Goal: Information Seeking & Learning: Learn about a topic

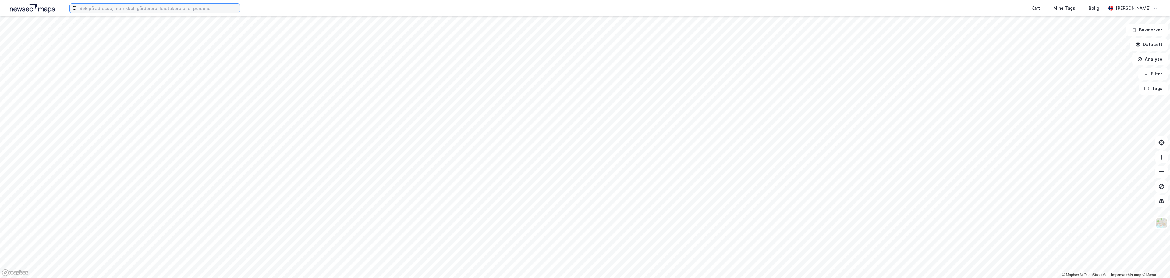
click at [99, 8] on input at bounding box center [158, 8] width 163 height 9
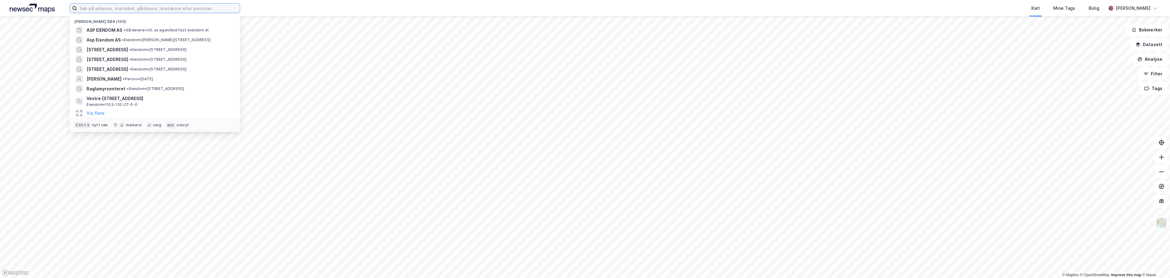
paste input "Røsi Invest AS"
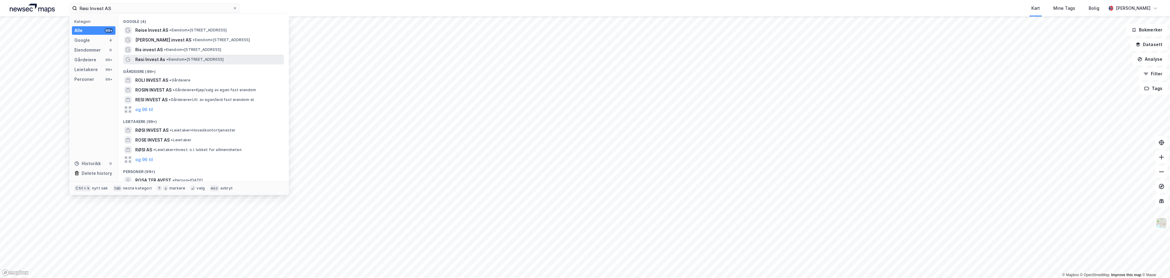
click at [145, 60] on span "Røsi Invest As" at bounding box center [150, 59] width 30 height 7
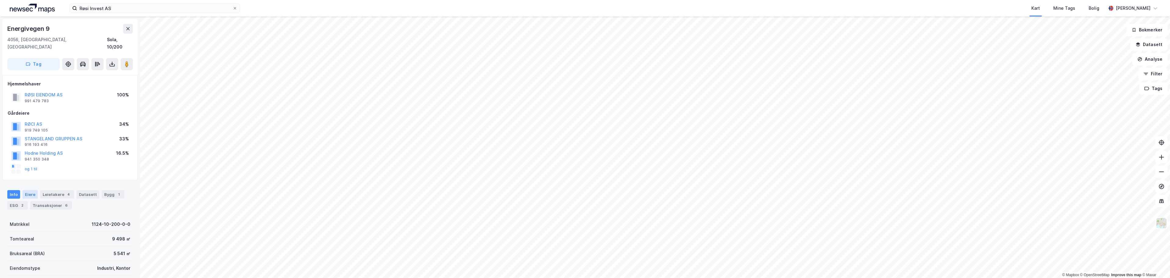
click at [27, 190] on div "Eiere" at bounding box center [30, 194] width 15 height 9
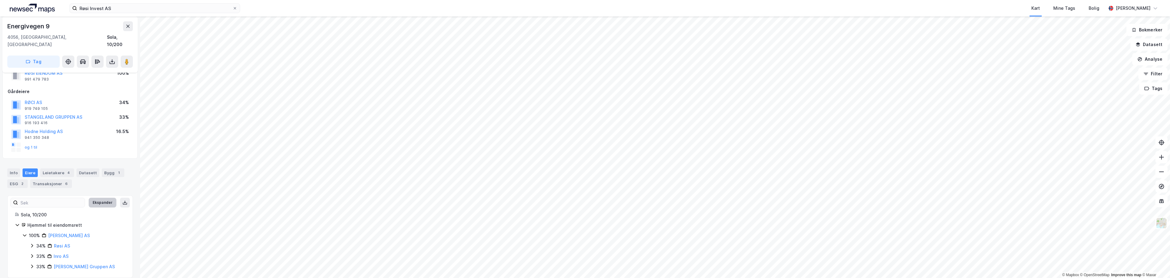
click at [94, 197] on button "Ekspander" at bounding box center [103, 202] width 28 height 10
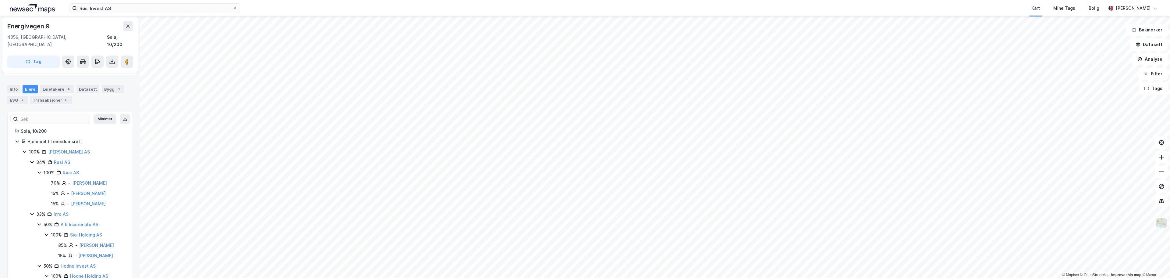
scroll to position [122, 0]
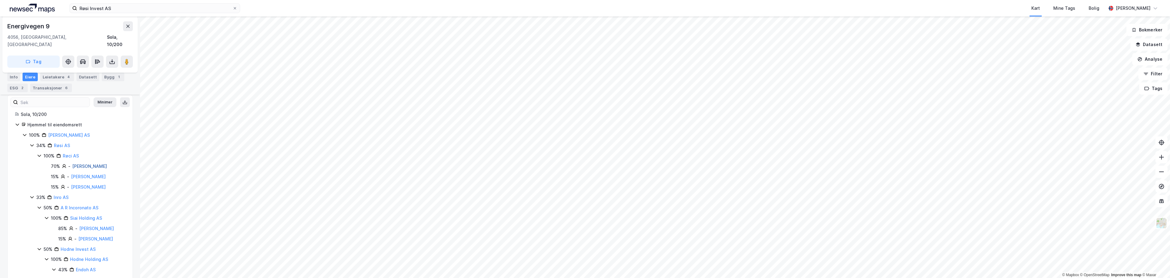
click at [91, 163] on link "[PERSON_NAME]" at bounding box center [89, 165] width 35 height 5
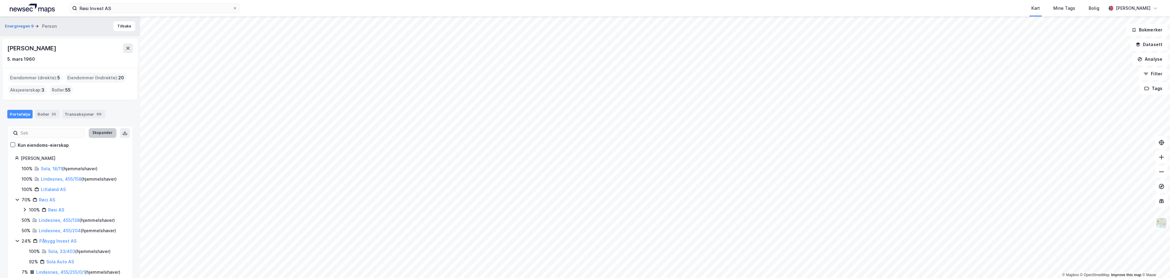
click at [102, 132] on button "Ekspander" at bounding box center [103, 133] width 28 height 10
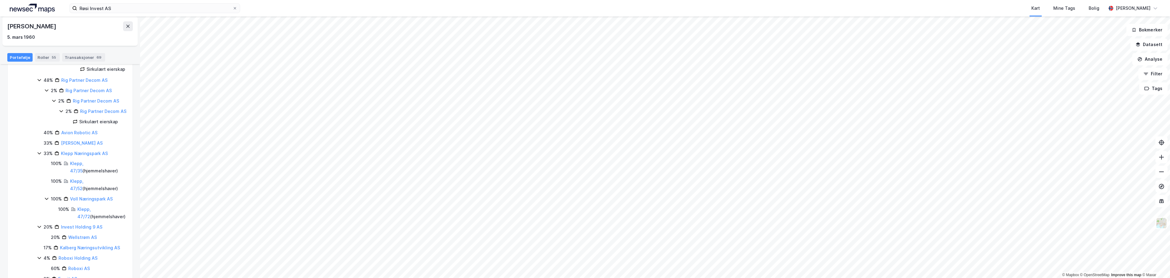
scroll to position [396, 0]
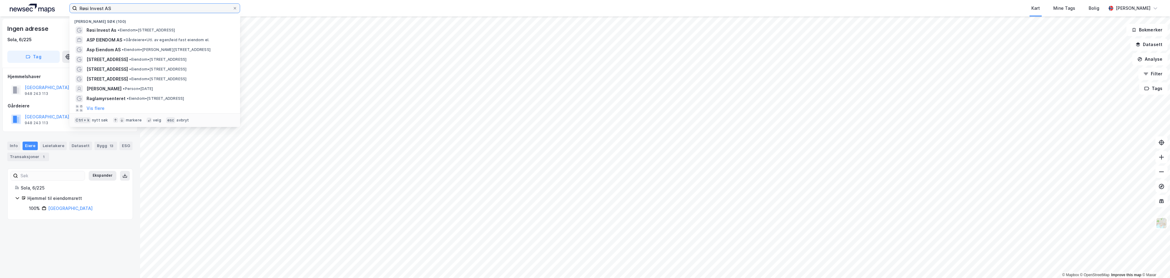
drag, startPoint x: 110, startPoint y: 10, endPoint x: 70, endPoint y: 12, distance: 40.0
click at [70, 12] on label "Røsi Invest AS" at bounding box center [154, 8] width 171 height 10
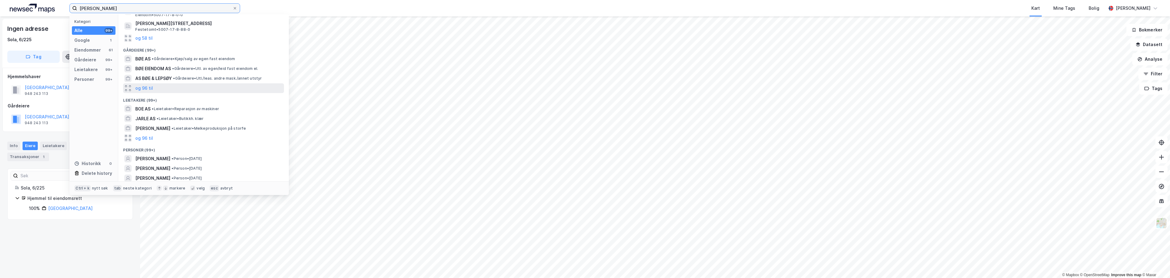
scroll to position [61, 0]
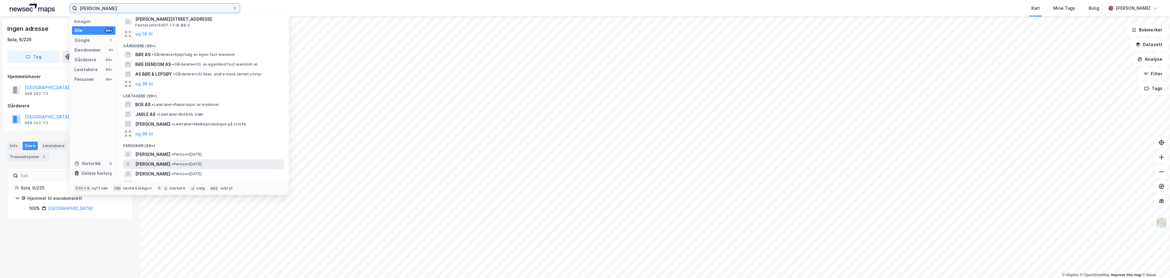
type input "[PERSON_NAME]"
click at [145, 163] on span "[PERSON_NAME]" at bounding box center [152, 163] width 35 height 7
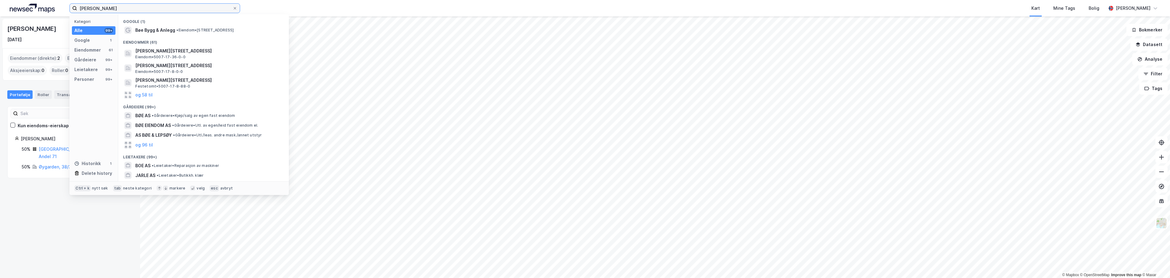
drag, startPoint x: 101, startPoint y: 6, endPoint x: 74, endPoint y: 8, distance: 26.8
click at [74, 8] on label "[PERSON_NAME]" at bounding box center [154, 8] width 171 height 10
click at [233, 7] on icon at bounding box center [235, 8] width 4 height 4
click at [232, 7] on input "[PERSON_NAME]" at bounding box center [154, 8] width 155 height 9
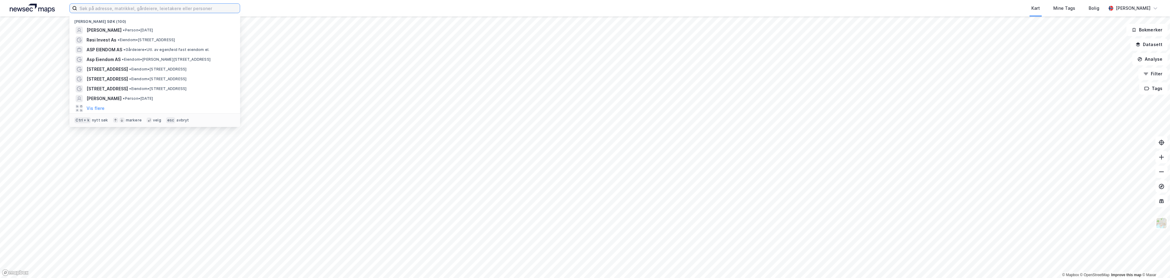
paste input "[PERSON_NAME]"
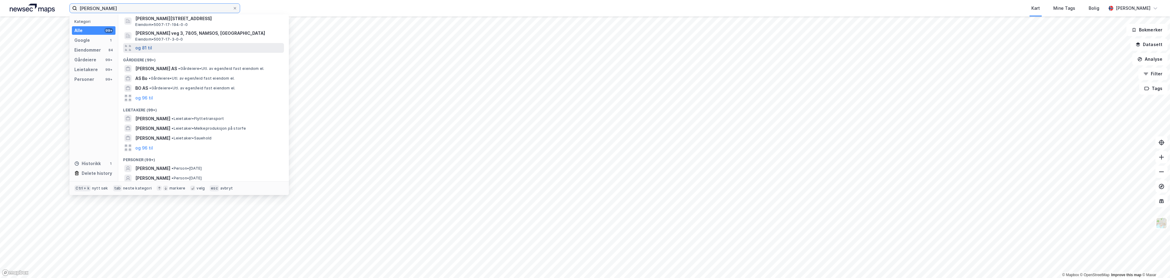
scroll to position [61, 0]
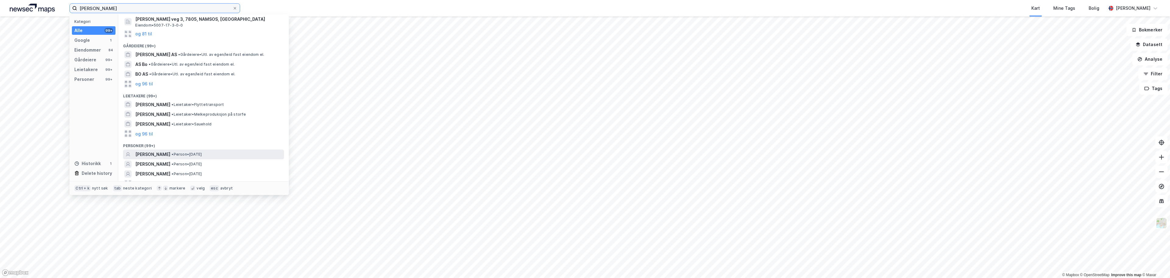
type input "[PERSON_NAME]"
click at [138, 153] on span "[PERSON_NAME]" at bounding box center [152, 153] width 35 height 7
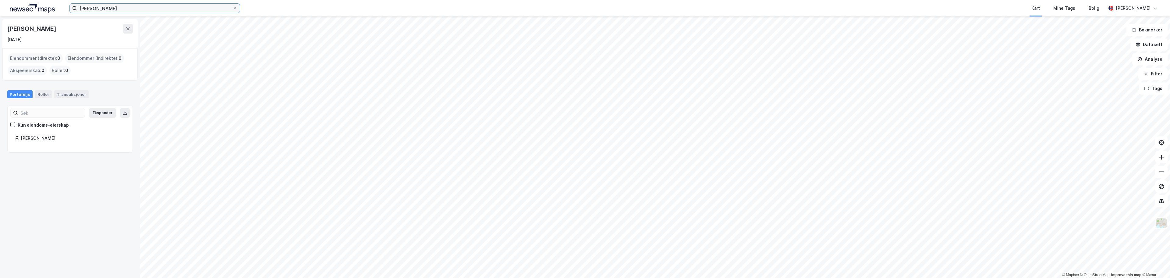
click at [98, 5] on input "[PERSON_NAME]" at bounding box center [154, 8] width 155 height 9
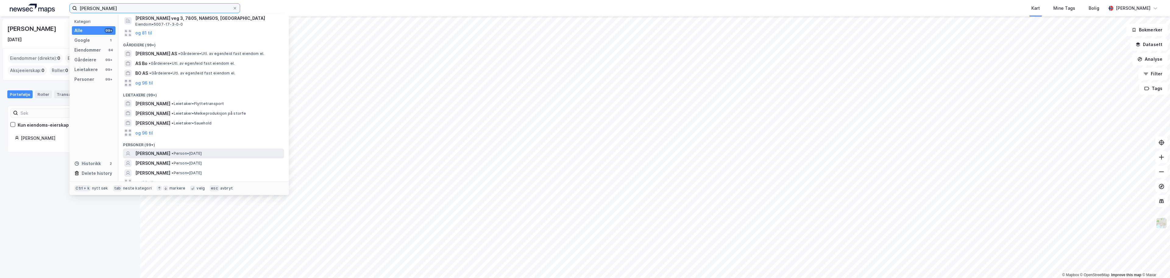
scroll to position [61, 0]
click at [88, 48] on div "Eiendommer" at bounding box center [87, 49] width 27 height 7
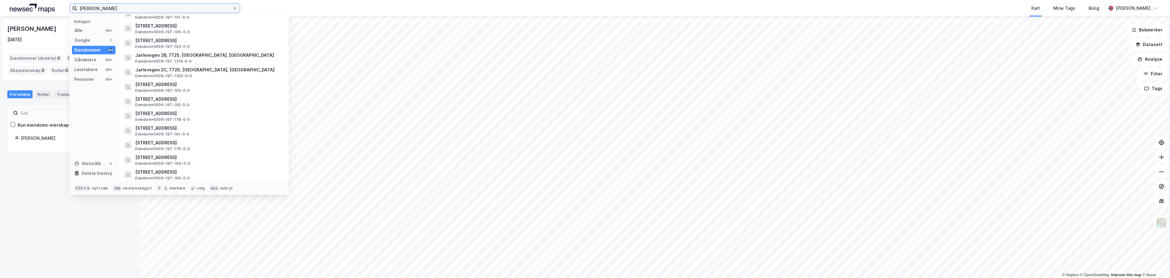
scroll to position [335, 0]
click at [83, 80] on div "Personer" at bounding box center [84, 79] width 20 height 7
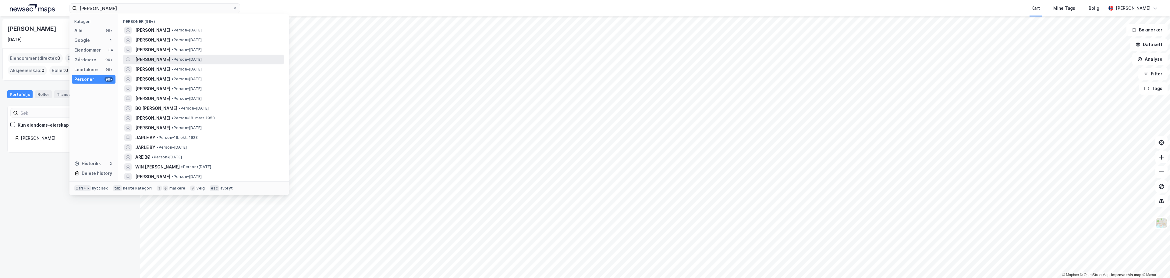
click at [141, 59] on span "[PERSON_NAME]" at bounding box center [152, 59] width 35 height 7
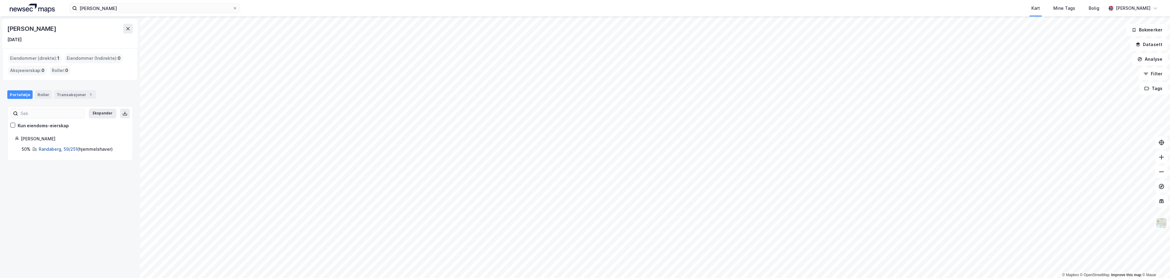
click at [61, 148] on link "Randaberg, 59/251" at bounding box center [58, 148] width 39 height 5
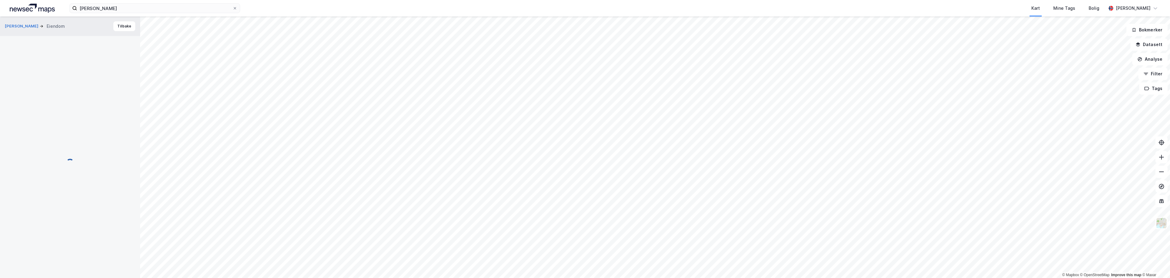
scroll to position [0, 0]
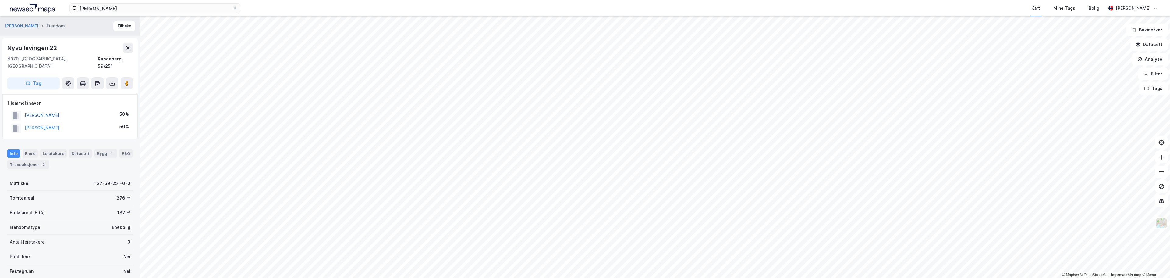
click at [0, 0] on button "[PERSON_NAME]" at bounding box center [0, 0] width 0 height 0
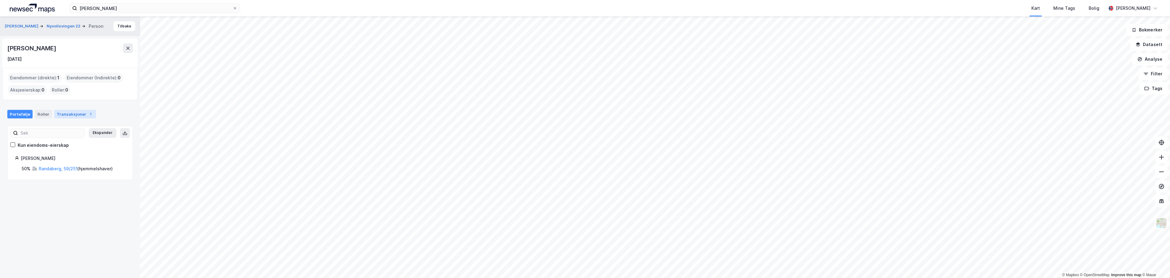
click at [70, 117] on div "Transaksjoner 1" at bounding box center [75, 114] width 42 height 9
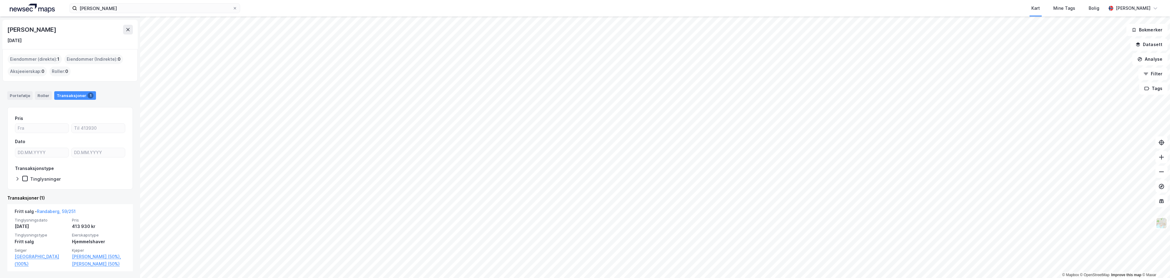
scroll to position [19, 0]
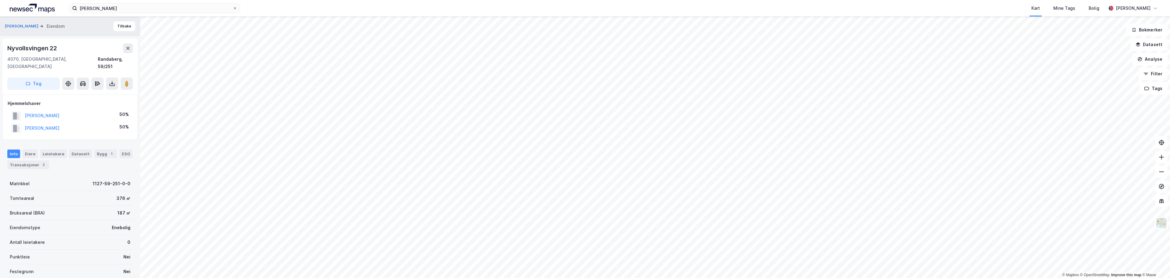
click at [610, 118] on div "© Mapbox © OpenStreetMap Improve this map © [PERSON_NAME] Eiendom Tilbake [STRE…" at bounding box center [585, 146] width 1170 height 261
click at [123, 77] on button at bounding box center [127, 83] width 12 height 12
click at [233, 8] on icon at bounding box center [235, 8] width 4 height 4
click at [232, 8] on input "[PERSON_NAME]" at bounding box center [154, 8] width 155 height 9
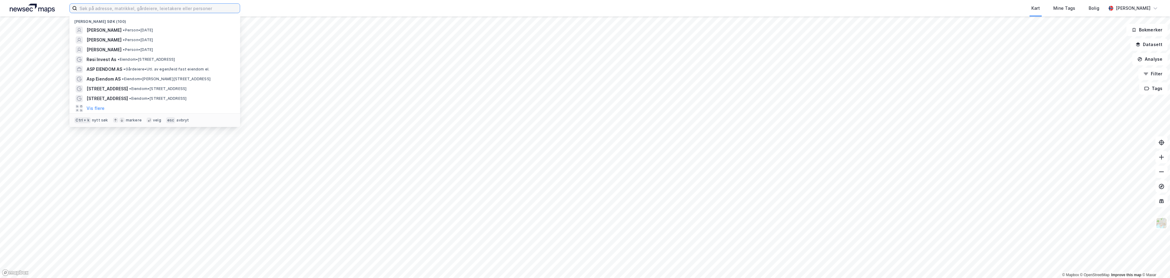
paste input "Brekke Investering AS"
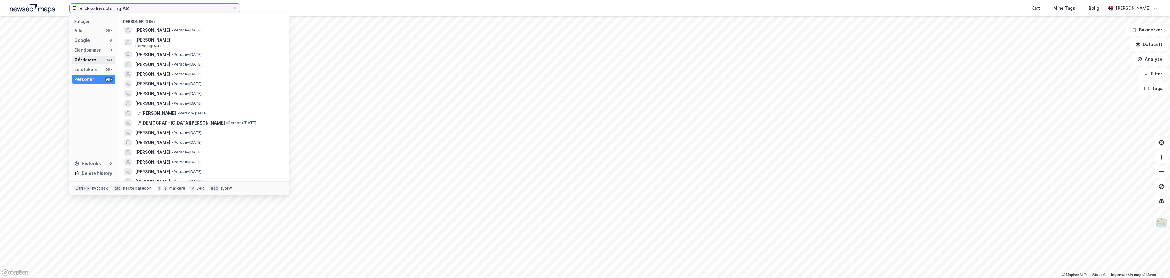
type input "Brekke Investering AS"
click at [84, 61] on div "Gårdeiere" at bounding box center [85, 59] width 22 height 7
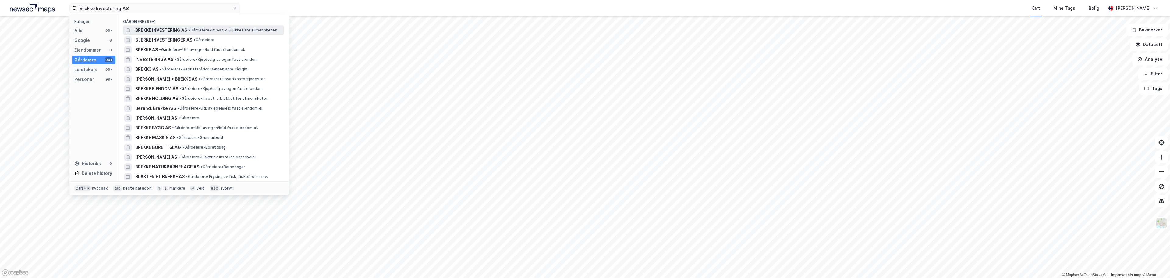
click at [164, 30] on span "BREKKE INVESTERING AS" at bounding box center [161, 30] width 52 height 7
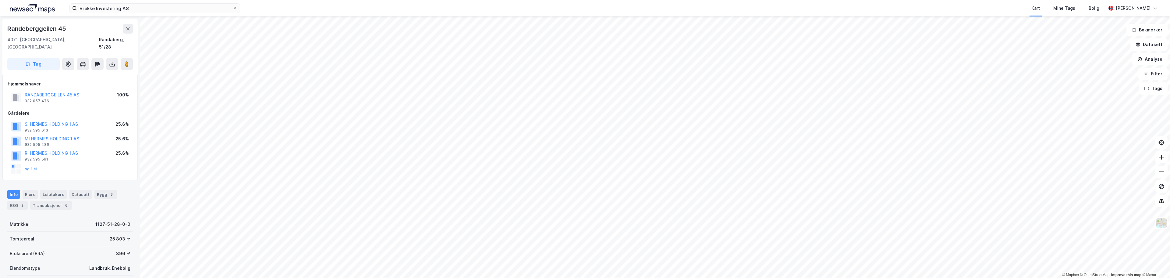
scroll to position [1, 0]
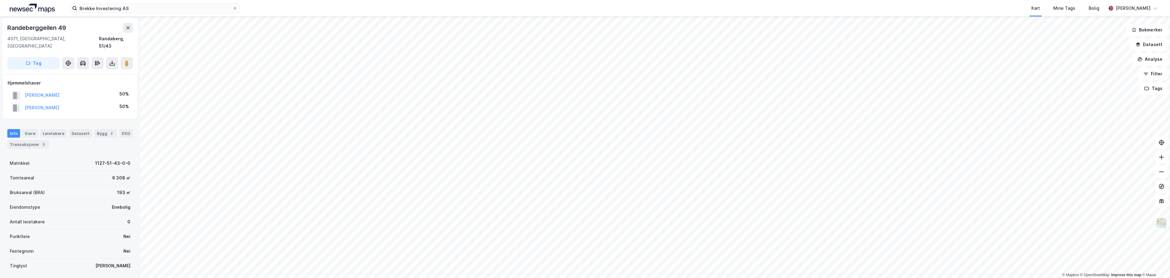
scroll to position [1, 0]
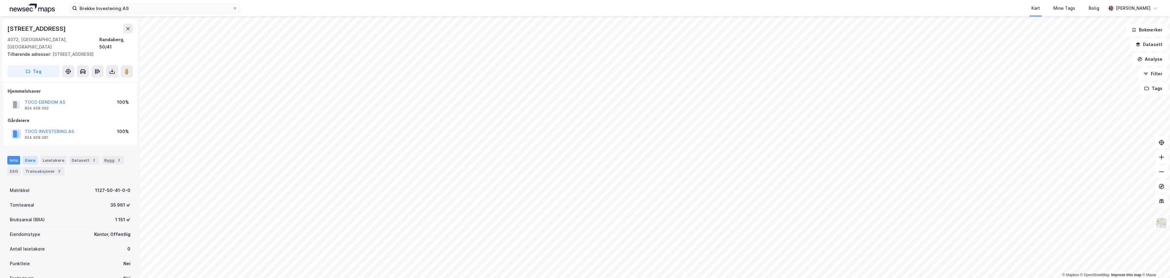
click at [27, 156] on div "Eiere" at bounding box center [30, 160] width 15 height 9
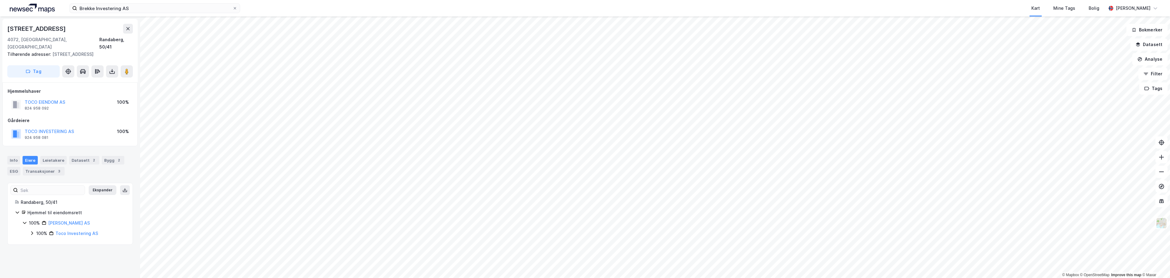
click at [31, 230] on icon at bounding box center [32, 232] width 5 height 5
click at [42, 167] on div "Transaksjoner 3" at bounding box center [44, 171] width 42 height 9
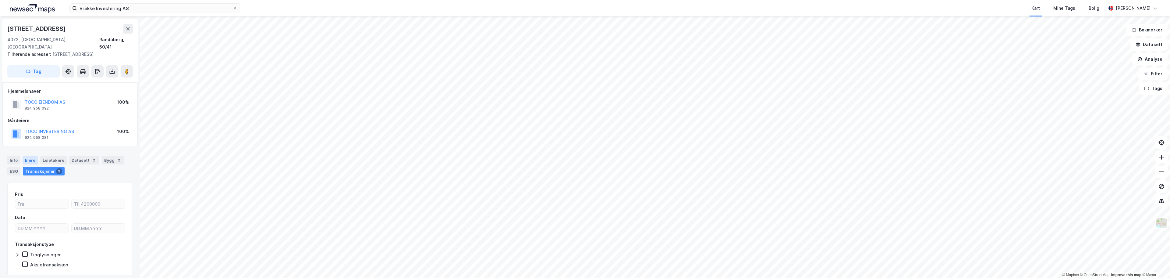
click at [30, 156] on div "Eiere" at bounding box center [30, 160] width 15 height 9
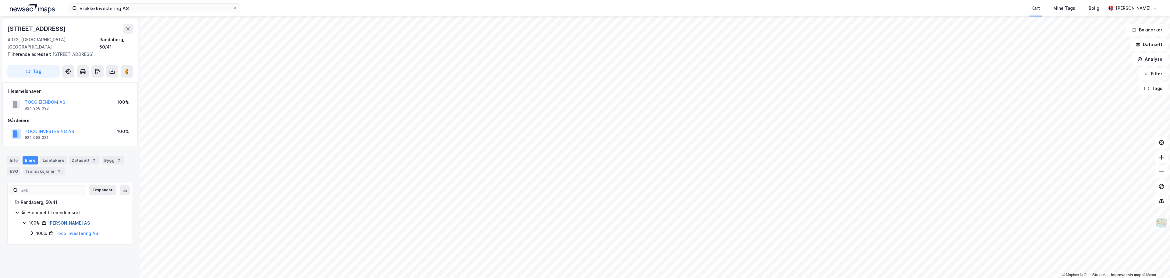
click at [58, 220] on link "[PERSON_NAME] AS" at bounding box center [69, 222] width 42 height 5
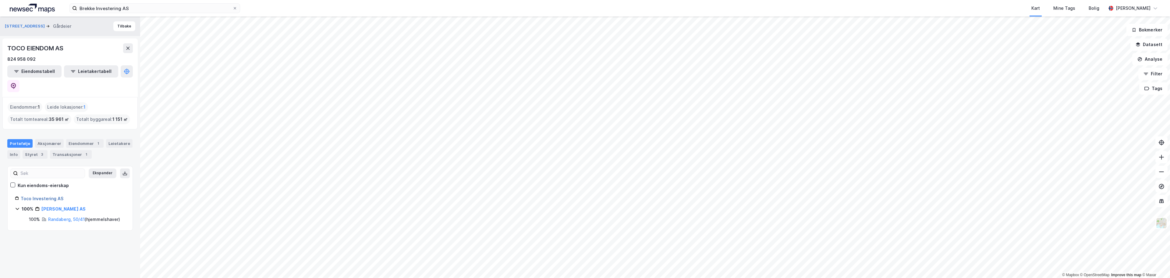
click at [44, 196] on link "Toco Investering AS" at bounding box center [42, 198] width 43 height 5
click at [100, 168] on button "Ekspander" at bounding box center [103, 173] width 28 height 10
drag, startPoint x: 62, startPoint y: 185, endPoint x: 19, endPoint y: 186, distance: 42.7
click at [19, 195] on div "Toco Investering AS" at bounding box center [70, 198] width 110 height 7
copy link "Toco Investering AS"
